Goal: Task Accomplishment & Management: Complete application form

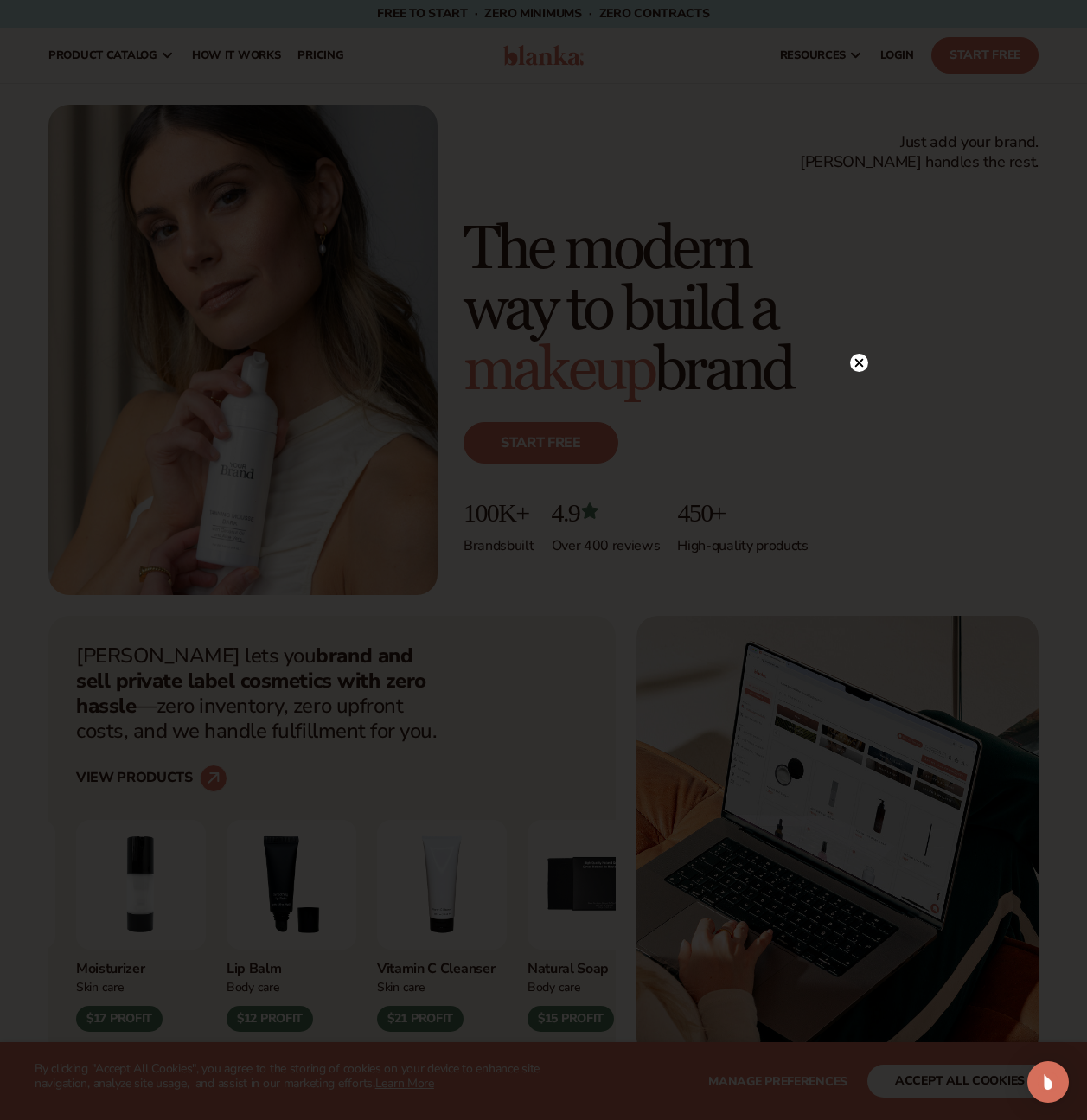
click at [855, 366] on circle at bounding box center [859, 363] width 19 height 19
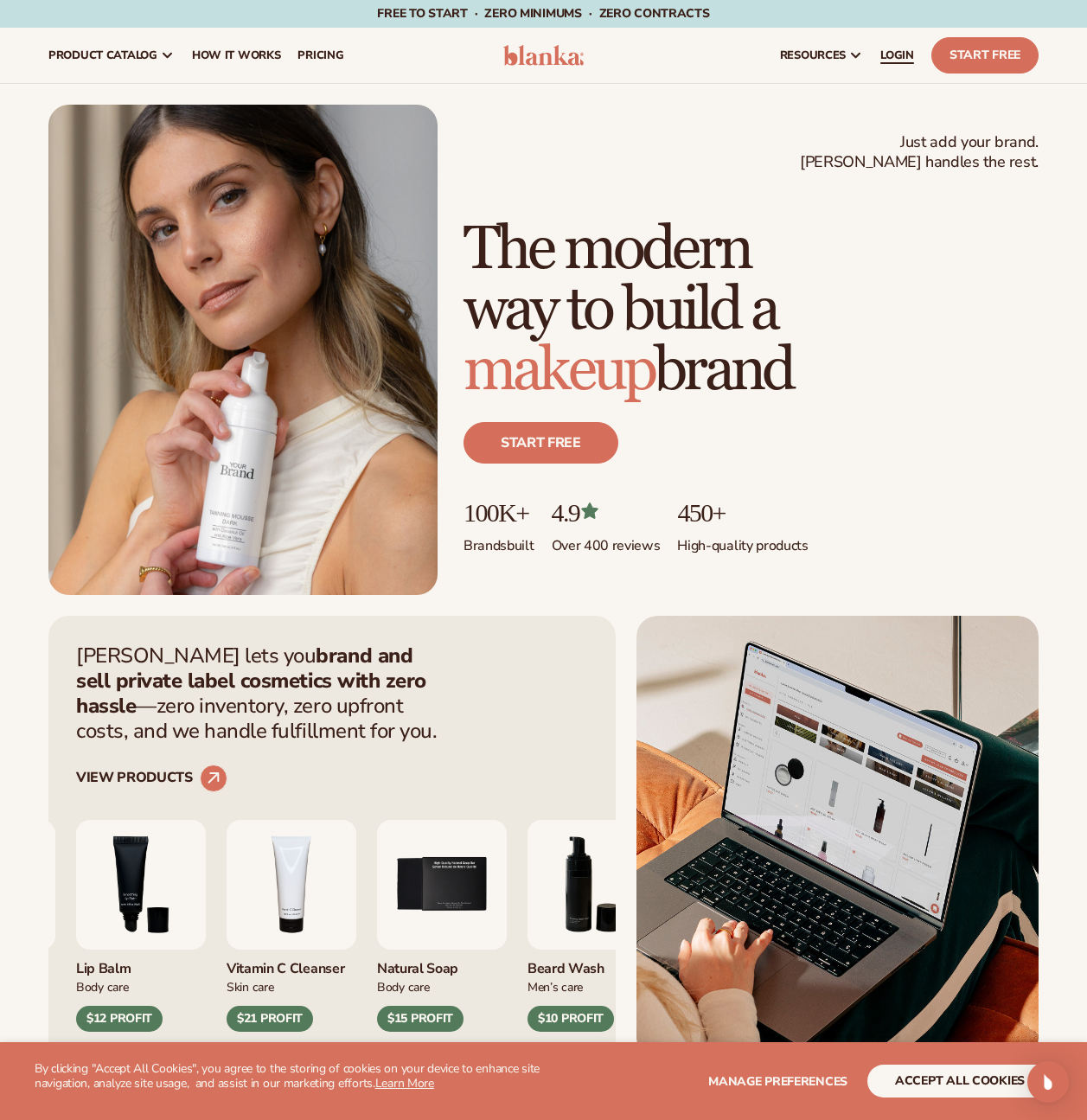
click at [887, 56] on span "LOGIN" at bounding box center [896, 55] width 33 height 14
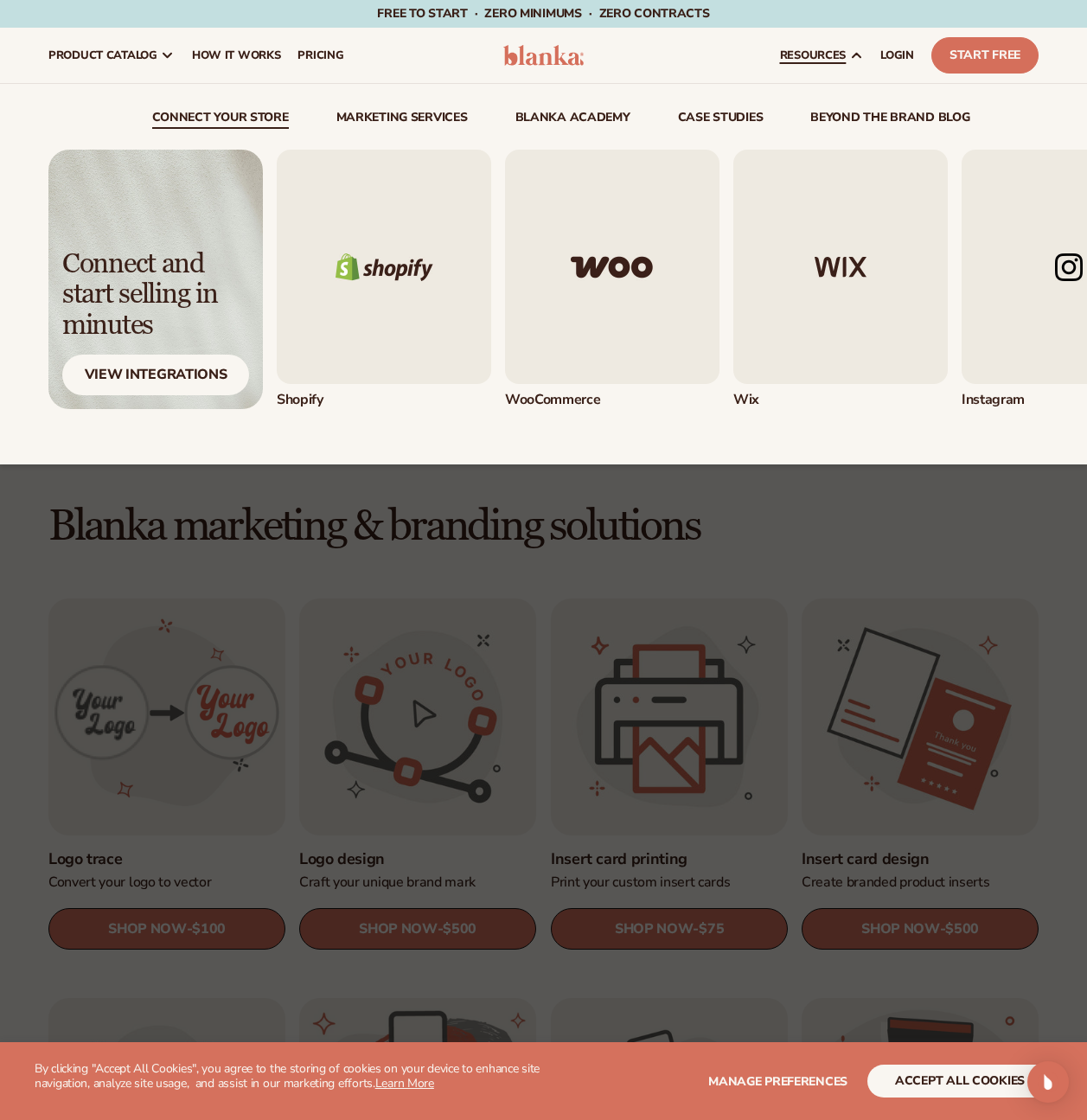
click at [817, 55] on span "resources" at bounding box center [813, 55] width 66 height 14
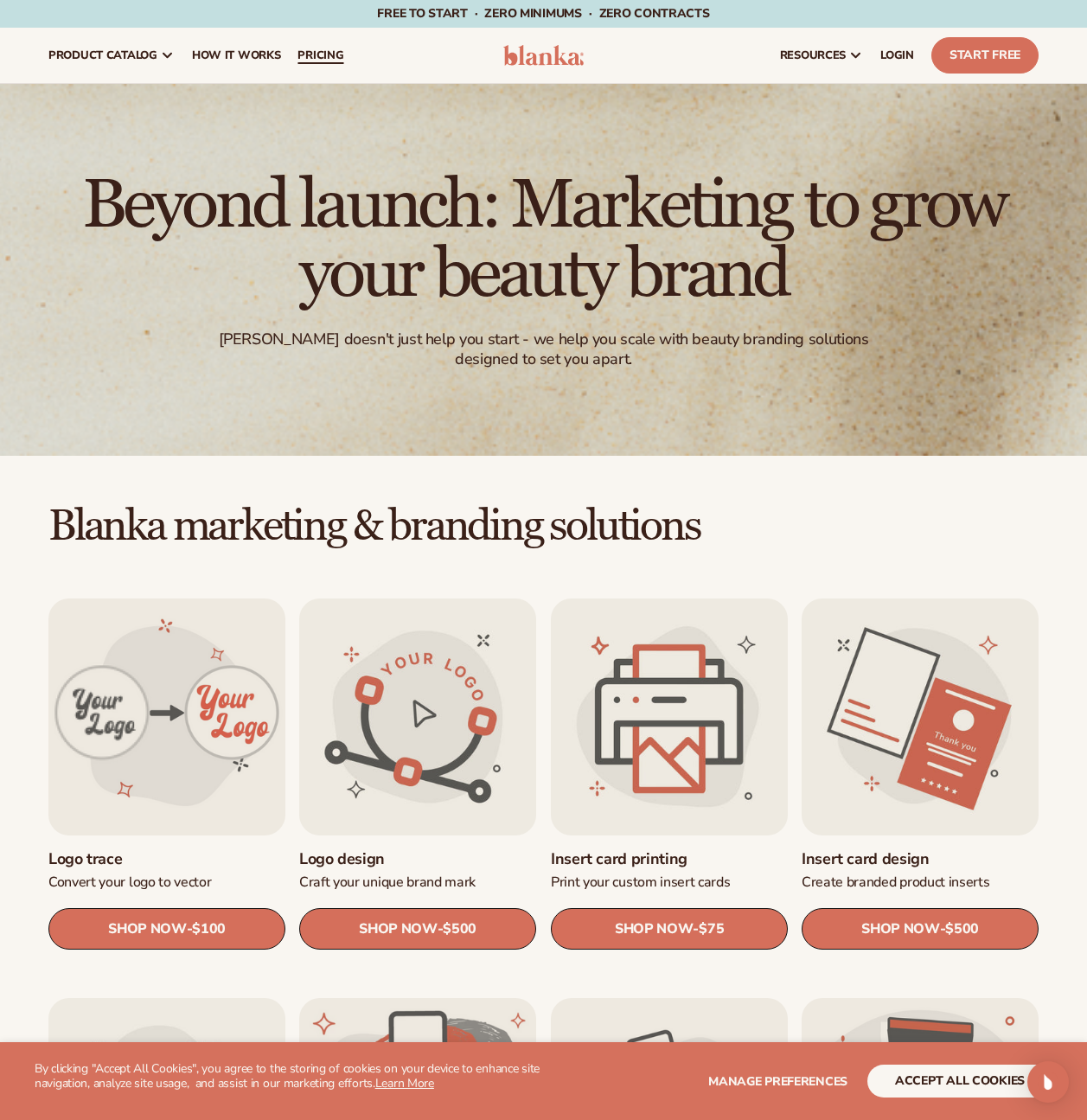
click at [304, 57] on span "pricing" at bounding box center [320, 55] width 46 height 14
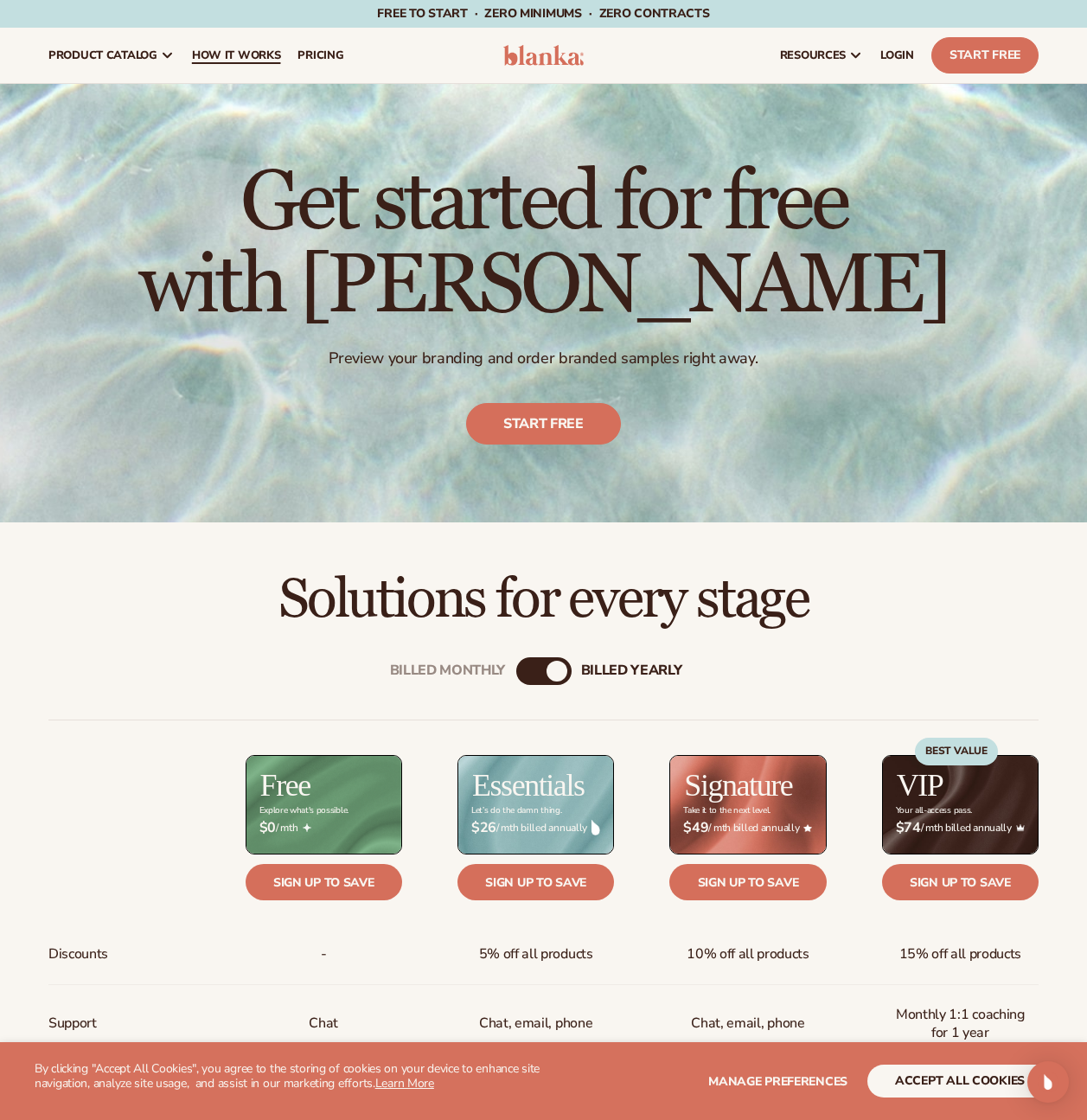
click at [268, 51] on span "How It Works" at bounding box center [236, 55] width 89 height 14
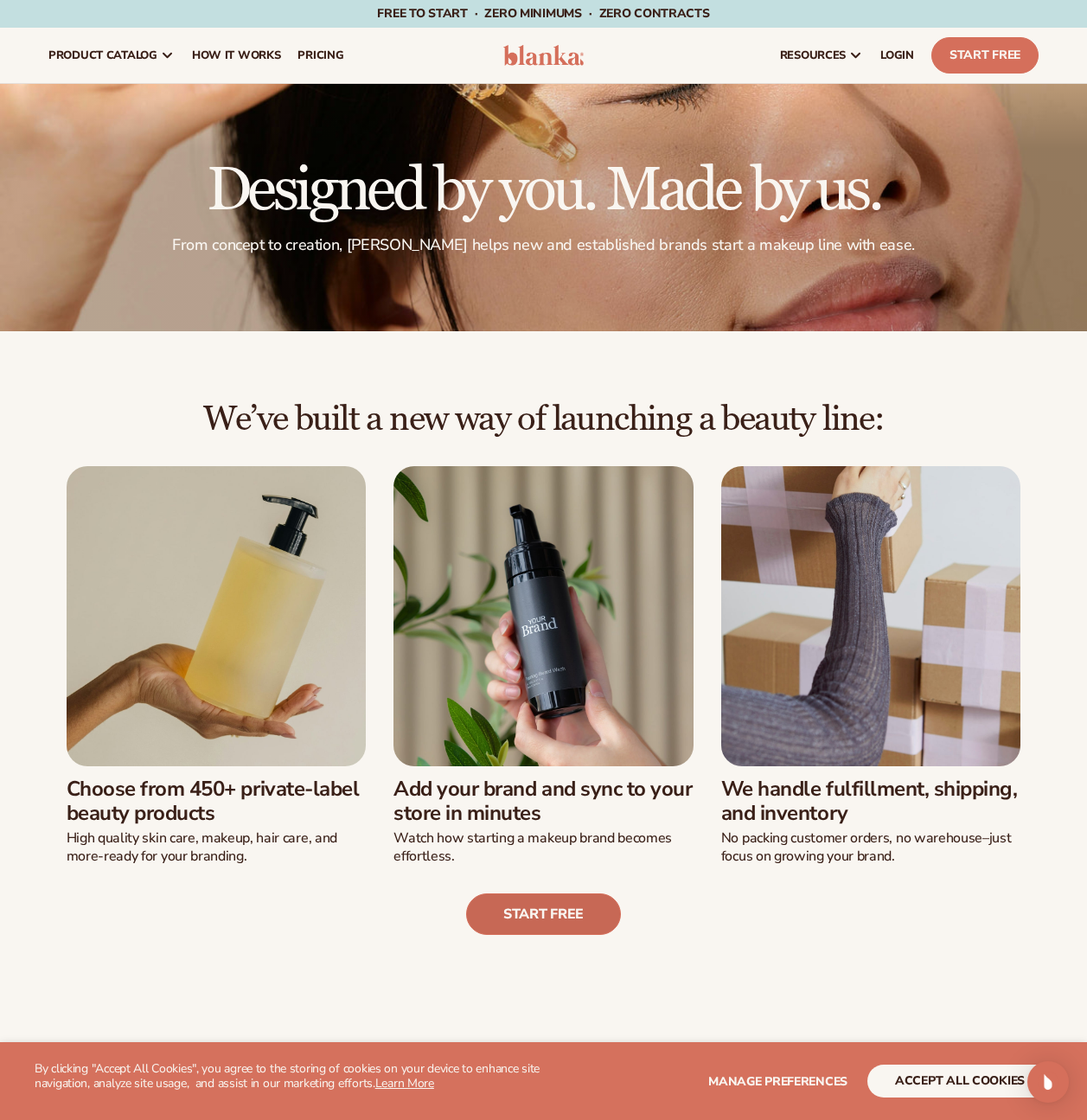
click at [552, 926] on link "Start free" at bounding box center [543, 913] width 154 height 42
